Goal: Navigation & Orientation: Find specific page/section

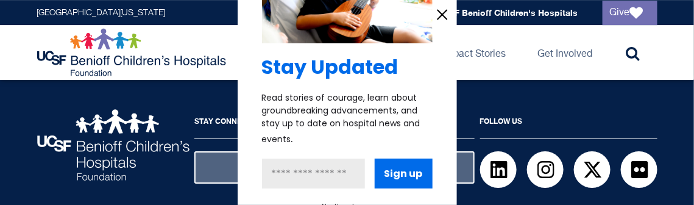
scroll to position [1188, 0]
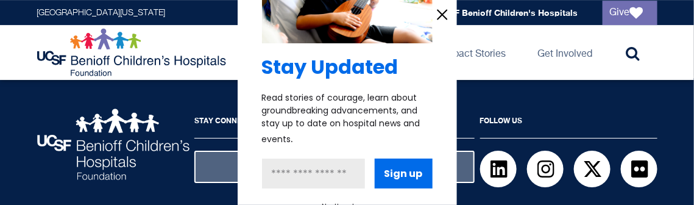
click at [351, 201] on button "No, thank you." at bounding box center [348, 206] width 52 height 11
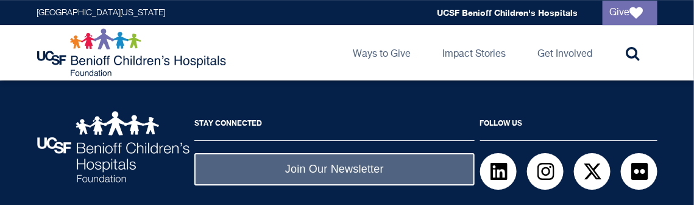
scroll to position [1187, 0]
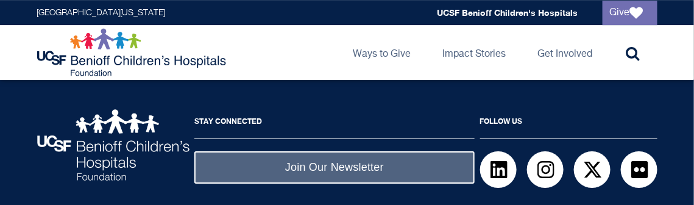
click at [560, 192] on div "Stay Connected Join Our Newsletter Follow Us LinkedIn Instagram Twitter flickr …" at bounding box center [347, 185] width 642 height 152
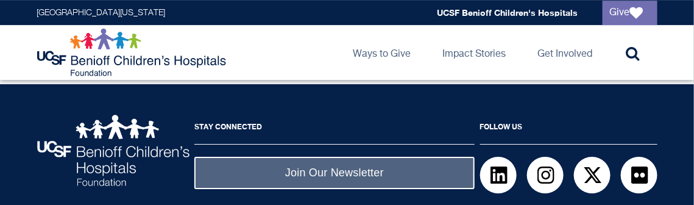
scroll to position [1192, 0]
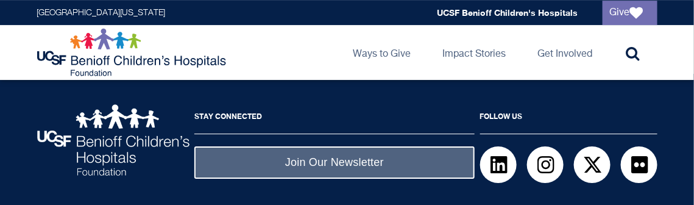
click at [561, 191] on div "Stay Connected Join Our Newsletter Follow Us LinkedIn Instagram Twitter flickr …" at bounding box center [347, 180] width 642 height 152
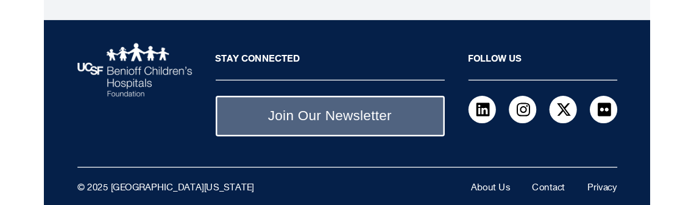
scroll to position [1146, 0]
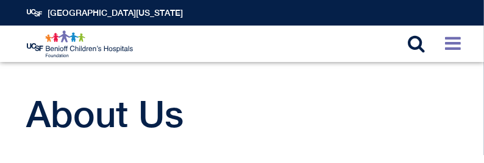
click at [451, 45] on icon at bounding box center [453, 43] width 16 height 18
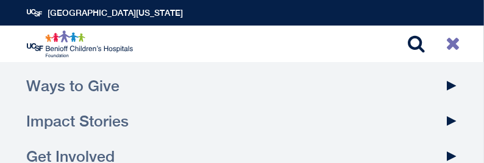
click at [451, 44] on icon at bounding box center [453, 43] width 15 height 18
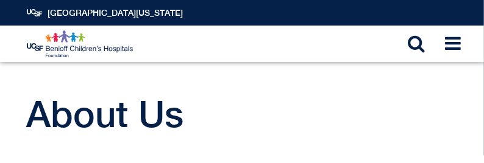
click at [78, 49] on img at bounding box center [81, 43] width 108 height 27
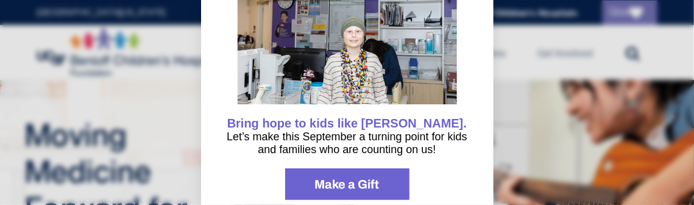
scroll to position [143, 0]
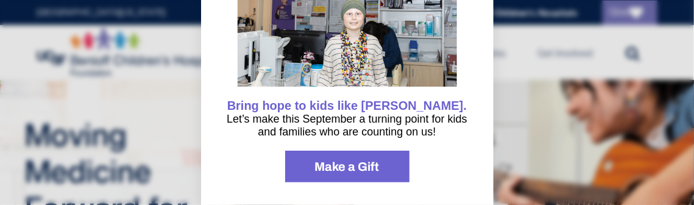
click at [549, 99] on div at bounding box center [347, 102] width 694 height 205
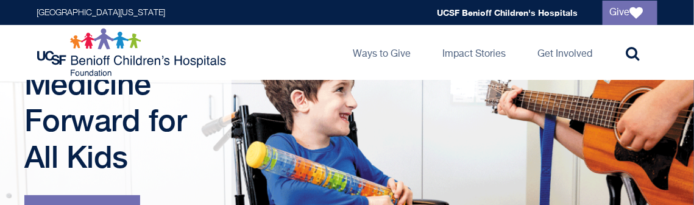
scroll to position [0, 0]
